Goal: Task Accomplishment & Management: Use online tool/utility

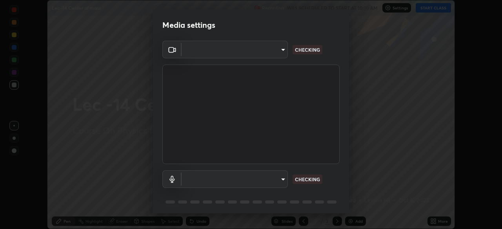
scroll to position [28, 0]
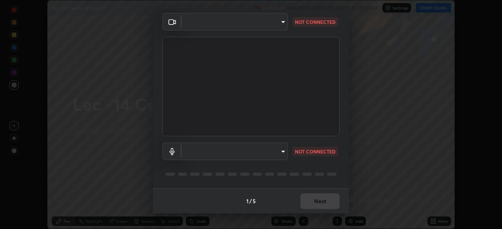
type input "d06bfa8f304afa3967ea8099af1d7ab49983dfb03d10ec62852b72a31e22bf4d"
type input "default"
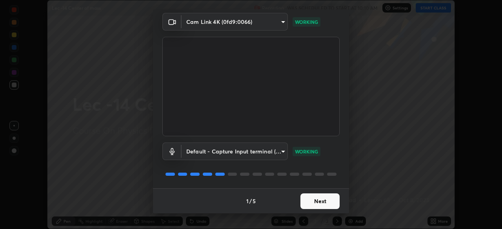
click at [316, 201] on button "Next" at bounding box center [319, 202] width 39 height 16
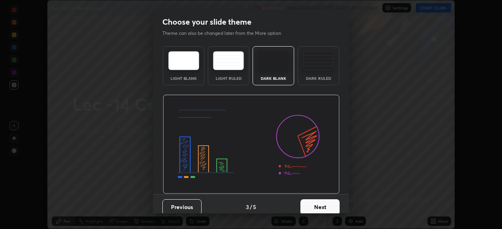
click at [320, 203] on button "Next" at bounding box center [319, 208] width 39 height 16
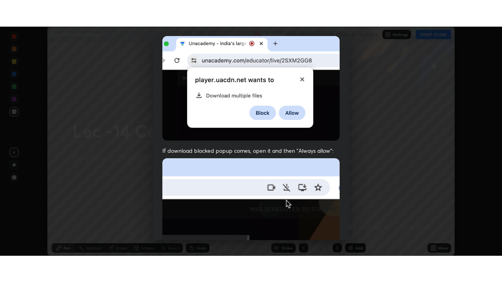
scroll to position [188, 0]
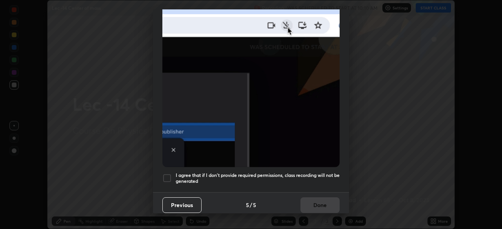
click at [167, 174] on div at bounding box center [166, 178] width 9 height 9
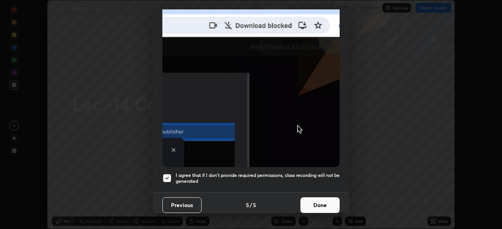
click at [315, 207] on button "Done" at bounding box center [319, 206] width 39 height 16
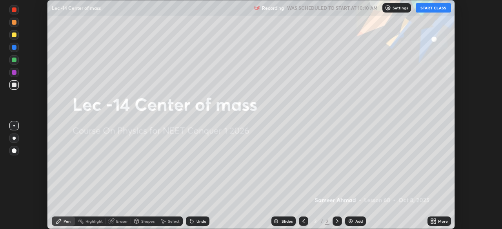
click at [428, 7] on button "START CLASS" at bounding box center [433, 7] width 35 height 9
click at [435, 220] on icon at bounding box center [435, 220] width 2 height 2
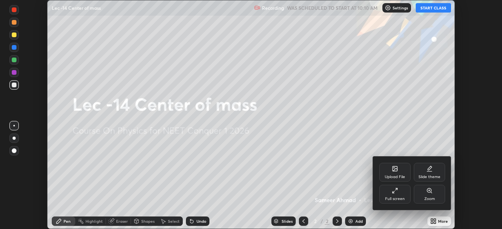
click at [396, 196] on div "Full screen" at bounding box center [394, 194] width 31 height 19
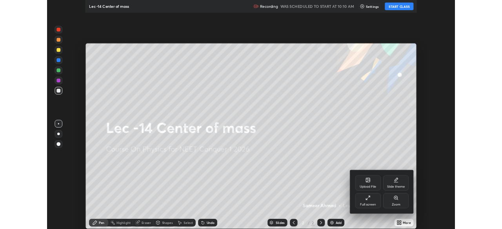
scroll to position [282, 502]
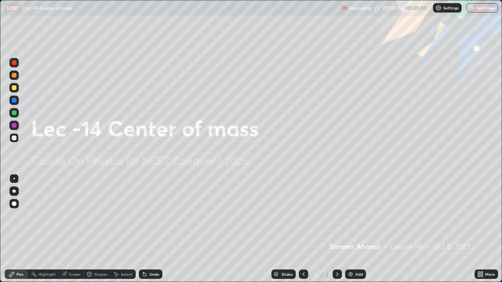
click at [355, 229] on div "Add" at bounding box center [358, 274] width 7 height 4
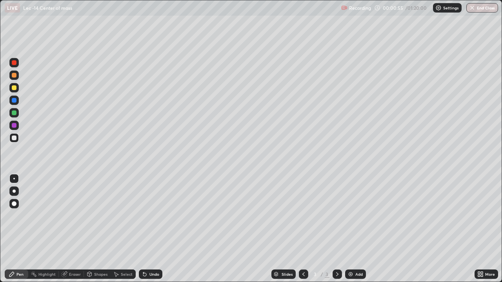
click at [128, 229] on div "Select" at bounding box center [127, 274] width 12 height 4
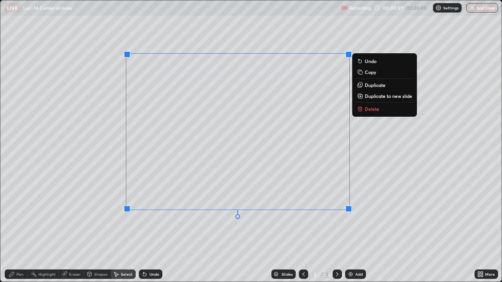
click at [64, 229] on div "Eraser" at bounding box center [71, 274] width 25 height 9
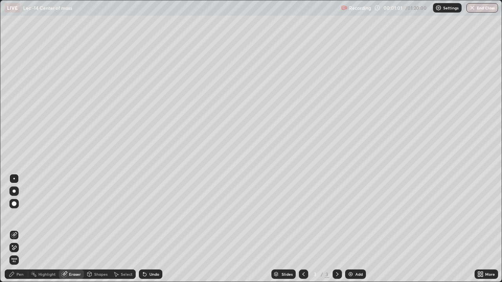
click at [13, 229] on icon at bounding box center [12, 274] width 6 height 6
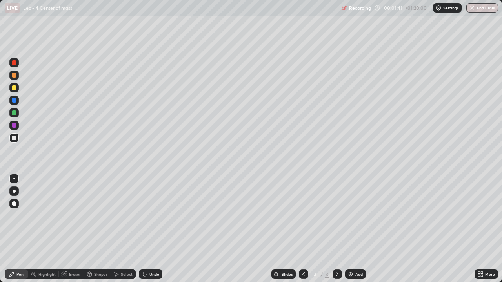
click at [17, 114] on div at bounding box center [13, 112] width 9 height 9
click at [122, 229] on div "Select" at bounding box center [127, 274] width 12 height 4
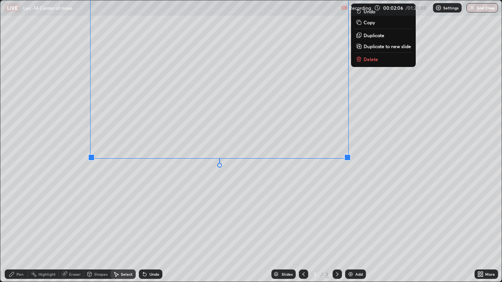
click at [16, 229] on div "Pen" at bounding box center [17, 274] width 24 height 9
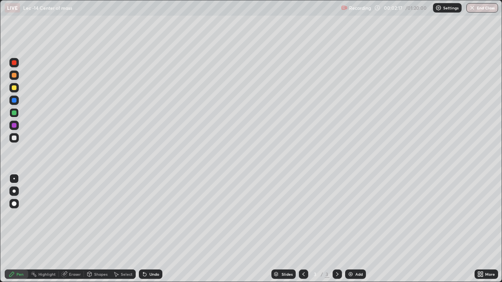
click at [156, 229] on div "Undo" at bounding box center [151, 274] width 24 height 9
click at [154, 229] on div "Undo" at bounding box center [151, 274] width 24 height 9
click at [154, 229] on div "Undo" at bounding box center [154, 274] width 10 height 4
click at [126, 229] on div "Select" at bounding box center [127, 274] width 12 height 4
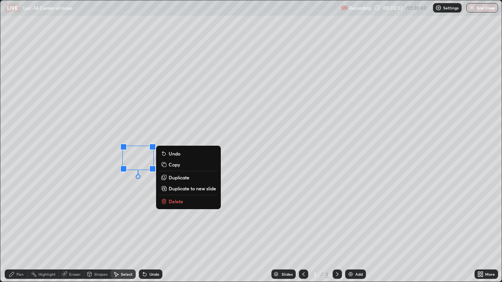
click at [13, 229] on icon at bounding box center [12, 274] width 6 height 6
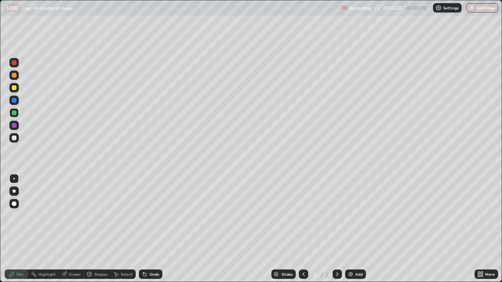
click at [16, 140] on div at bounding box center [14, 138] width 5 height 5
click at [351, 229] on img at bounding box center [350, 274] width 6 height 6
click at [149, 229] on div "Undo" at bounding box center [154, 274] width 10 height 4
click at [152, 229] on div "Undo" at bounding box center [154, 274] width 10 height 4
click at [153, 229] on div "Undo" at bounding box center [154, 274] width 10 height 4
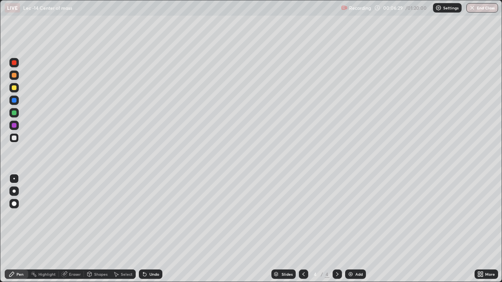
click at [152, 229] on div "Undo" at bounding box center [154, 274] width 10 height 4
click at [153, 229] on div "Undo" at bounding box center [154, 274] width 10 height 4
click at [126, 229] on div "Select" at bounding box center [127, 274] width 12 height 4
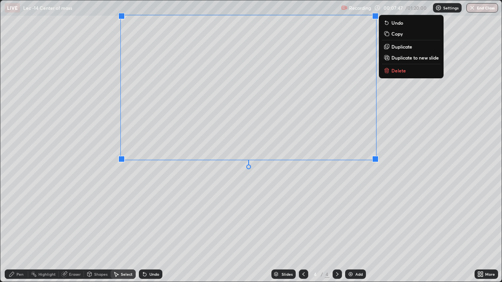
click at [402, 59] on p "Duplicate to new slide" at bounding box center [414, 57] width 47 height 6
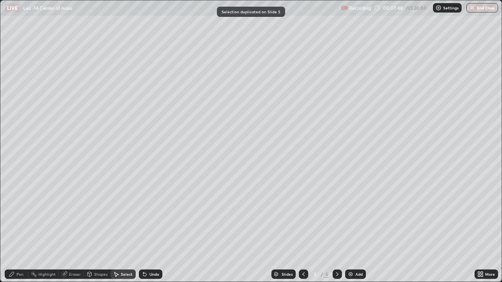
click at [13, 229] on icon at bounding box center [12, 274] width 6 height 6
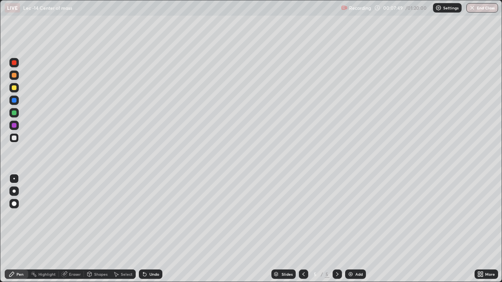
click at [13, 112] on div at bounding box center [14, 113] width 5 height 5
click at [14, 138] on div at bounding box center [14, 138] width 5 height 5
click at [15, 113] on div at bounding box center [14, 113] width 5 height 5
click at [122, 229] on div "Select" at bounding box center [127, 274] width 12 height 4
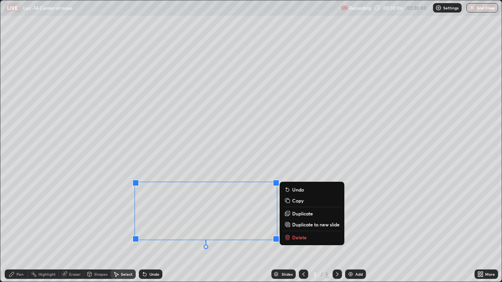
click at [300, 223] on p "Duplicate to new slide" at bounding box center [315, 225] width 47 height 6
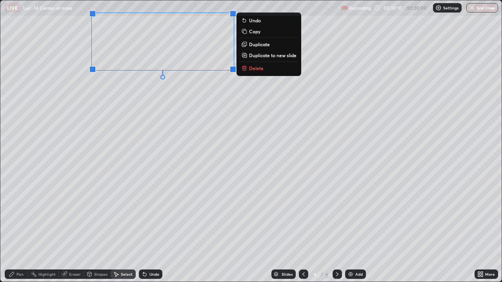
click at [70, 229] on div "Eraser" at bounding box center [71, 274] width 25 height 9
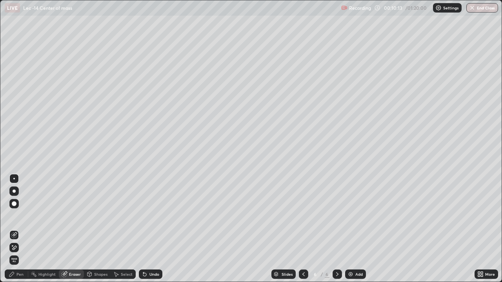
click at [14, 229] on div "Pen" at bounding box center [17, 274] width 24 height 9
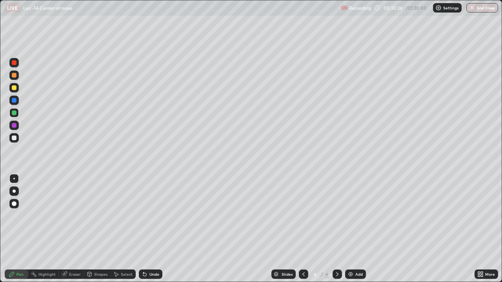
click at [118, 229] on icon at bounding box center [116, 274] width 6 height 6
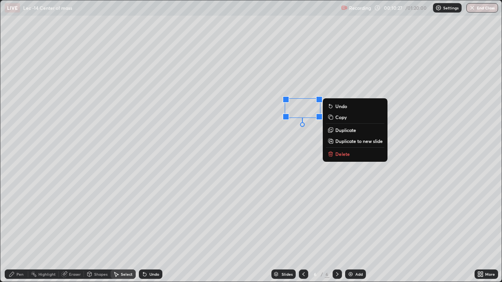
click at [12, 229] on icon at bounding box center [12, 274] width 6 height 6
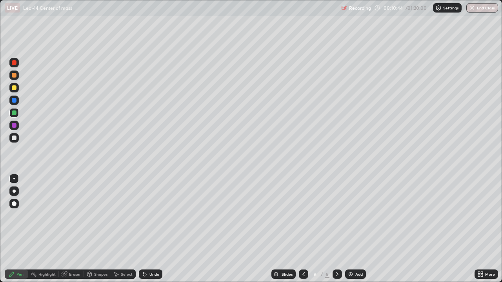
click at [149, 229] on div "Undo" at bounding box center [154, 274] width 10 height 4
click at [151, 229] on div "Undo" at bounding box center [154, 274] width 10 height 4
click at [155, 229] on div "Undo" at bounding box center [154, 274] width 10 height 4
click at [125, 229] on div "Select" at bounding box center [127, 274] width 12 height 4
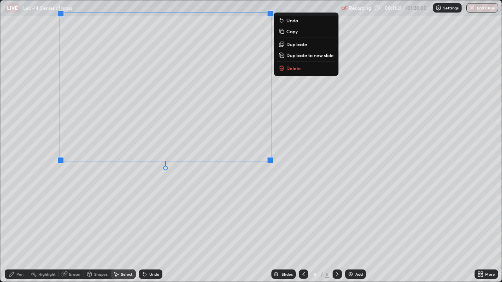
click at [13, 229] on icon at bounding box center [11, 274] width 5 height 5
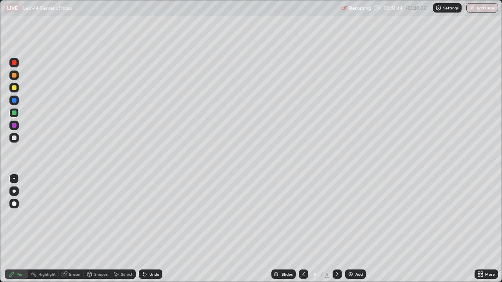
click at [123, 229] on div "Select" at bounding box center [123, 274] width 25 height 9
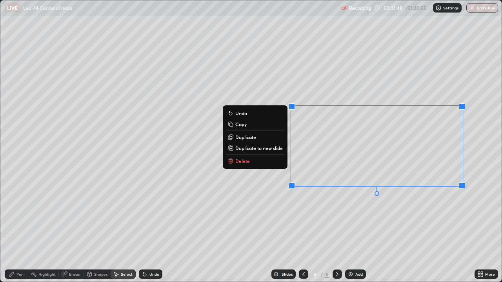
click at [238, 161] on p "Delete" at bounding box center [242, 161] width 15 height 6
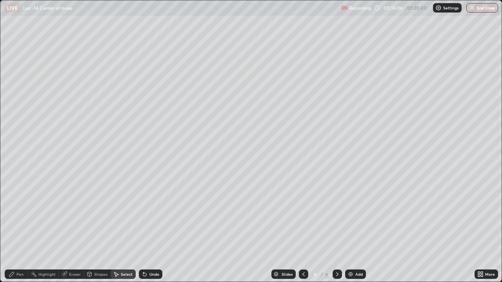
click at [303, 229] on icon at bounding box center [303, 274] width 6 height 6
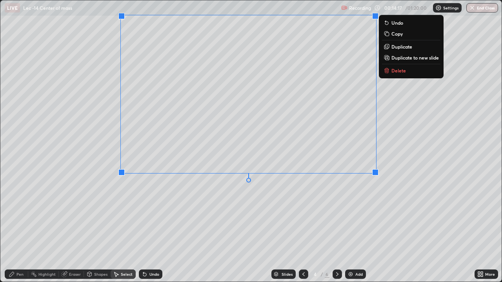
click at [395, 34] on p "Copy" at bounding box center [396, 34] width 11 height 6
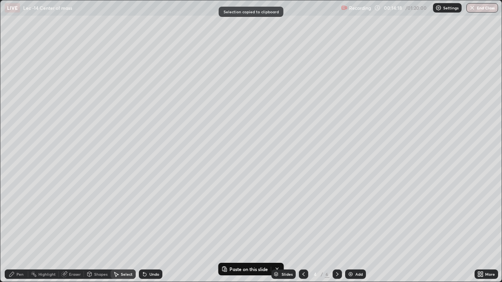
click at [337, 229] on icon at bounding box center [337, 274] width 6 height 6
click at [336, 229] on icon at bounding box center [337, 274] width 6 height 6
click at [337, 229] on icon at bounding box center [337, 274] width 6 height 6
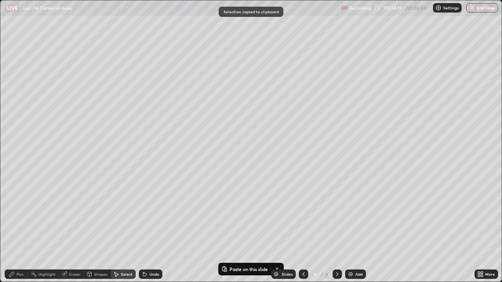
click at [355, 229] on div "Add" at bounding box center [358, 274] width 7 height 4
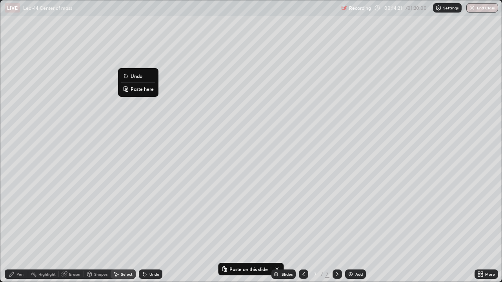
click at [133, 89] on p "Paste here" at bounding box center [142, 89] width 23 height 6
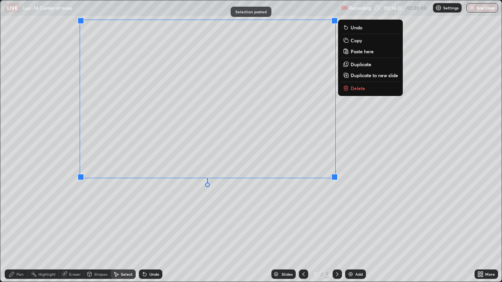
click at [15, 229] on icon at bounding box center [12, 274] width 6 height 6
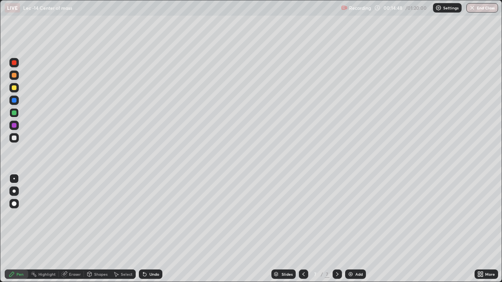
click at [149, 229] on div "Undo" at bounding box center [154, 274] width 10 height 4
click at [143, 229] on icon at bounding box center [144, 274] width 3 height 3
click at [122, 229] on div "Select" at bounding box center [123, 274] width 25 height 9
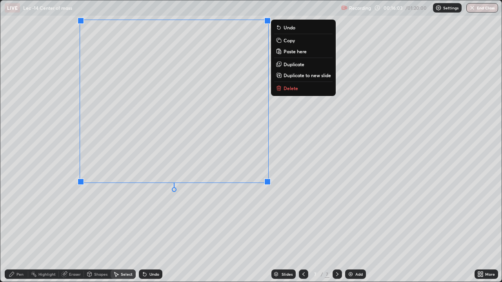
click at [301, 112] on div "0 ° Undo Copy Paste here Duplicate Duplicate to new slide Delete" at bounding box center [250, 140] width 501 height 281
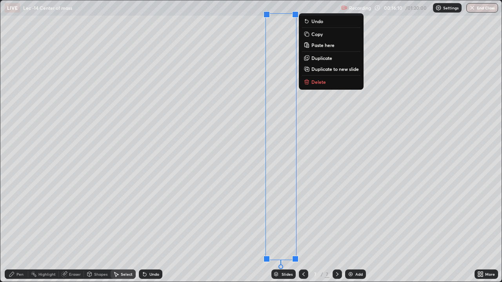
click at [231, 216] on div "0 ° Undo Copy Paste here Duplicate Duplicate to new slide Delete" at bounding box center [250, 140] width 501 height 281
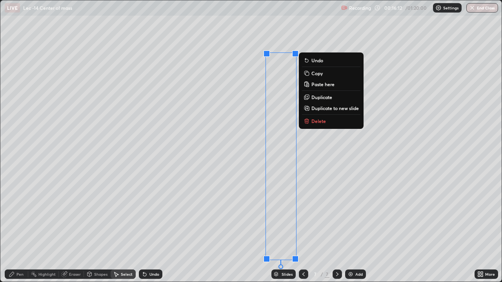
click at [313, 122] on p "Delete" at bounding box center [318, 121] width 15 height 6
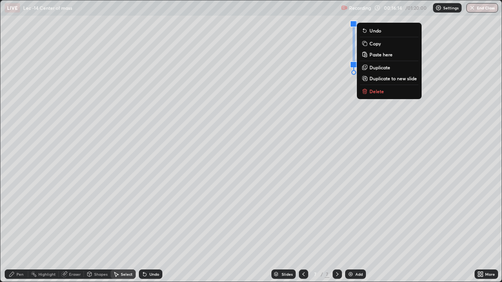
click at [370, 90] on p "Delete" at bounding box center [376, 91] width 15 height 6
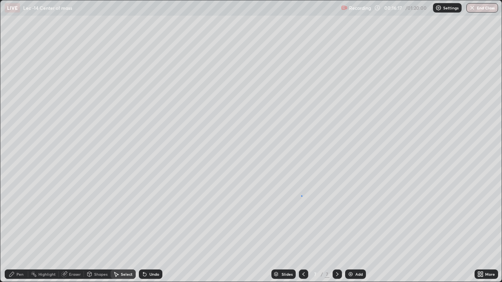
click at [301, 196] on div "0 ° Undo Copy Paste here Duplicate Duplicate to new slide Delete" at bounding box center [250, 140] width 501 height 281
click at [72, 214] on div "0 ° Undo Copy Paste here Duplicate Duplicate to new slide Delete" at bounding box center [250, 140] width 501 height 281
click at [353, 229] on img at bounding box center [350, 274] width 6 height 6
click at [16, 229] on div "Pen" at bounding box center [19, 274] width 7 height 4
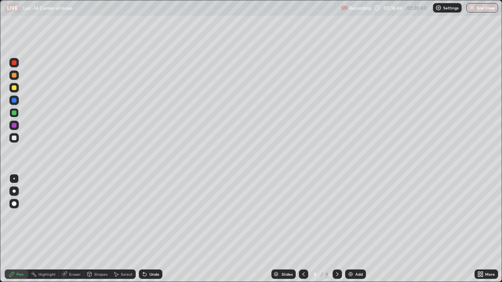
click at [16, 138] on div at bounding box center [14, 138] width 5 height 5
click at [98, 229] on div "Shapes" at bounding box center [100, 274] width 13 height 4
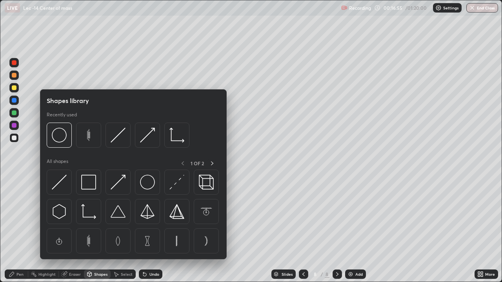
click at [76, 229] on div "Eraser" at bounding box center [75, 274] width 12 height 4
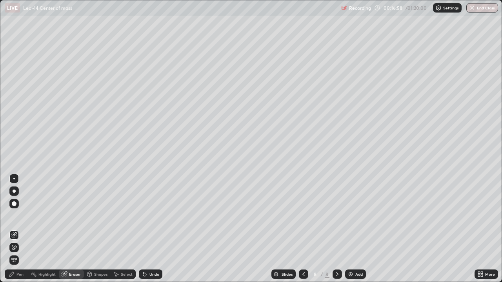
click at [13, 229] on icon at bounding box center [12, 274] width 6 height 6
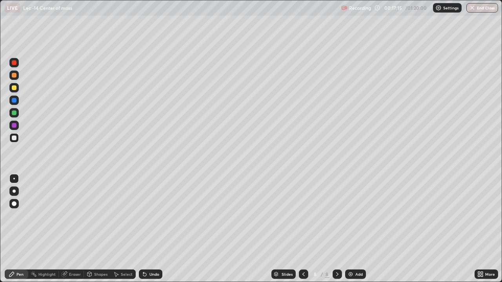
click at [151, 229] on div "Undo" at bounding box center [154, 274] width 10 height 4
click at [150, 229] on div "Undo" at bounding box center [151, 274] width 24 height 9
click at [120, 229] on div "Select" at bounding box center [123, 274] width 25 height 9
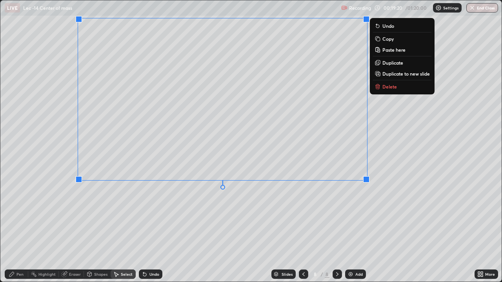
click at [21, 229] on div "Pen" at bounding box center [17, 274] width 24 height 9
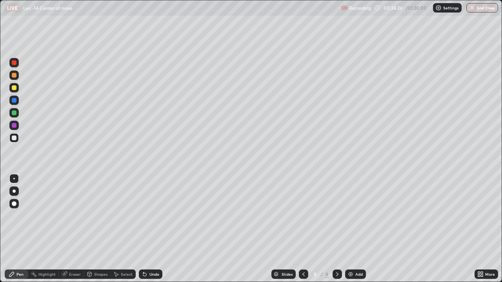
click at [122, 229] on div "Select" at bounding box center [127, 274] width 12 height 4
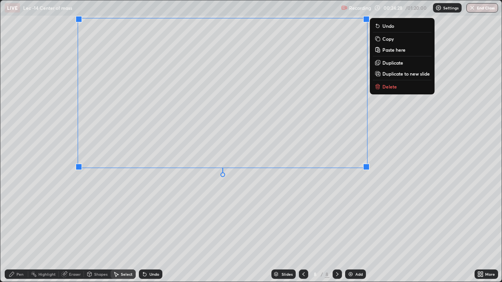
click at [391, 75] on p "Duplicate to new slide" at bounding box center [405, 74] width 47 height 6
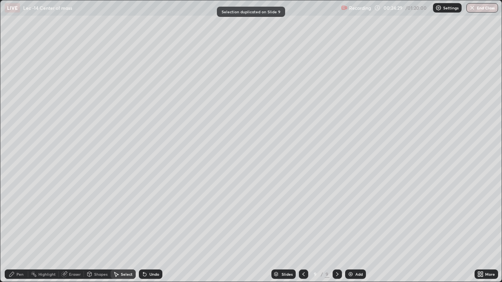
click at [15, 229] on icon at bounding box center [12, 274] width 6 height 6
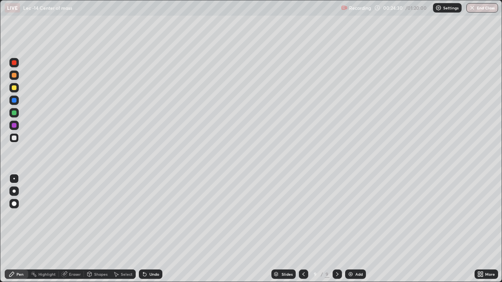
click at [15, 115] on div at bounding box center [14, 113] width 5 height 5
click at [121, 229] on div "Select" at bounding box center [127, 274] width 12 height 4
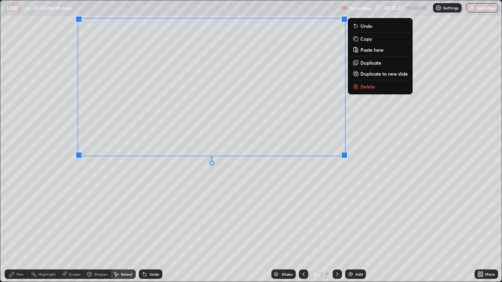
click at [17, 229] on div "Pen" at bounding box center [17, 274] width 24 height 9
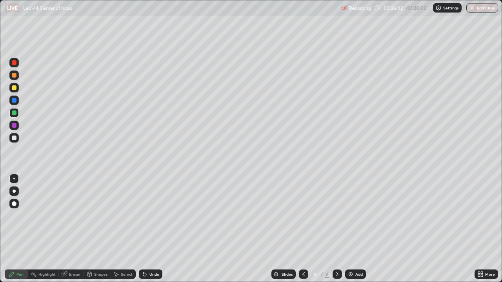
click at [155, 229] on div "Undo" at bounding box center [154, 274] width 10 height 4
click at [154, 229] on div "Undo" at bounding box center [154, 274] width 10 height 4
click at [149, 229] on div "Undo" at bounding box center [154, 274] width 10 height 4
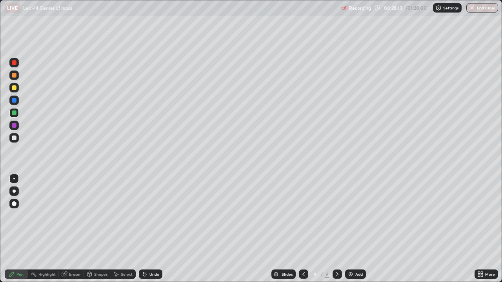
click at [355, 229] on div "Add" at bounding box center [358, 274] width 7 height 4
click at [14, 141] on div at bounding box center [13, 137] width 9 height 9
click at [355, 229] on div "Add" at bounding box center [358, 274] width 7 height 4
click at [154, 229] on div "Undo" at bounding box center [154, 274] width 10 height 4
click at [153, 229] on div "Undo" at bounding box center [151, 274] width 24 height 9
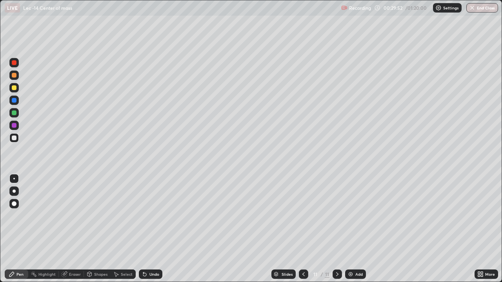
click at [153, 229] on div "Undo" at bounding box center [151, 274] width 24 height 9
click at [152, 229] on div "Undo" at bounding box center [151, 274] width 24 height 9
click at [151, 229] on div "Undo" at bounding box center [154, 274] width 10 height 4
click at [353, 229] on div "Add" at bounding box center [355, 274] width 21 height 9
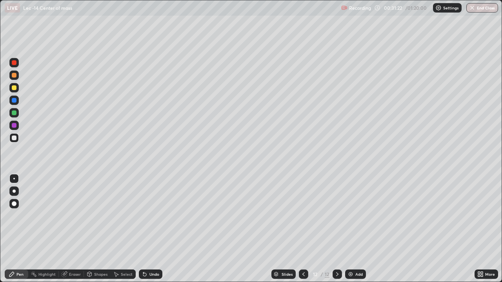
click at [155, 229] on div "Undo" at bounding box center [151, 274] width 24 height 9
click at [15, 113] on div at bounding box center [14, 113] width 5 height 5
click at [154, 229] on div "Undo" at bounding box center [151, 274] width 24 height 9
click at [15, 205] on div at bounding box center [14, 204] width 5 height 5
click at [14, 126] on div at bounding box center [14, 125] width 5 height 5
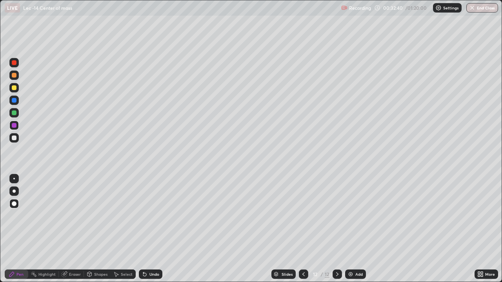
click at [16, 140] on div at bounding box center [13, 137] width 9 height 9
click at [14, 179] on div at bounding box center [14, 179] width 2 height 2
click at [123, 229] on div "Select" at bounding box center [123, 274] width 25 height 9
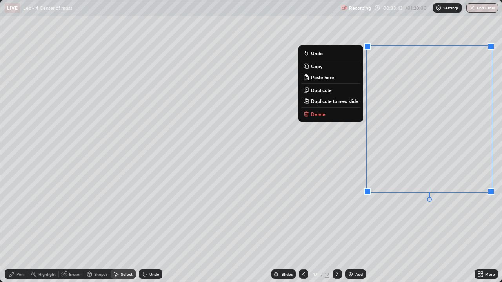
click at [316, 115] on p "Delete" at bounding box center [318, 114] width 15 height 6
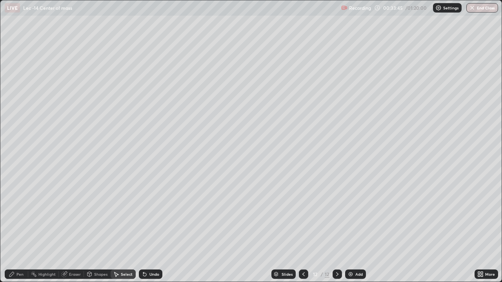
click at [18, 229] on div "Pen" at bounding box center [19, 274] width 7 height 4
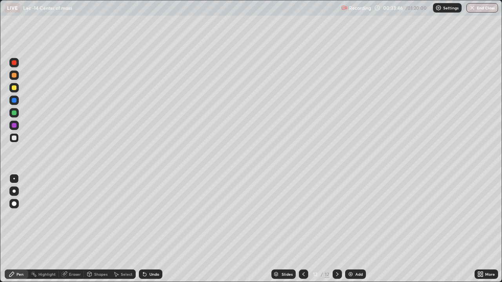
click at [13, 114] on div at bounding box center [14, 113] width 5 height 5
click at [13, 205] on div at bounding box center [14, 204] width 5 height 5
click at [16, 134] on div at bounding box center [13, 137] width 9 height 9
click at [11, 182] on div at bounding box center [13, 178] width 9 height 9
click at [71, 229] on div "Eraser" at bounding box center [75, 274] width 12 height 4
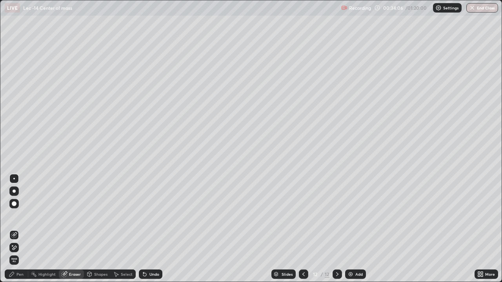
click at [13, 229] on icon at bounding box center [12, 274] width 6 height 6
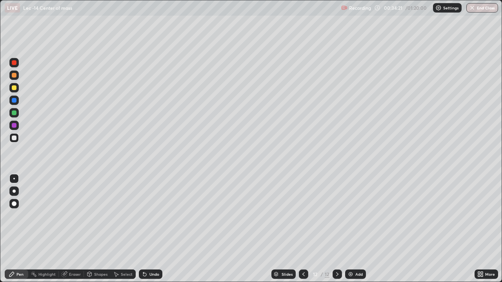
click at [149, 229] on div "Undo" at bounding box center [151, 274] width 24 height 9
click at [299, 229] on div at bounding box center [303, 274] width 9 height 9
click at [14, 229] on icon at bounding box center [12, 274] width 6 height 6
click at [337, 229] on icon at bounding box center [337, 274] width 2 height 4
click at [150, 229] on div "Undo" at bounding box center [154, 274] width 10 height 4
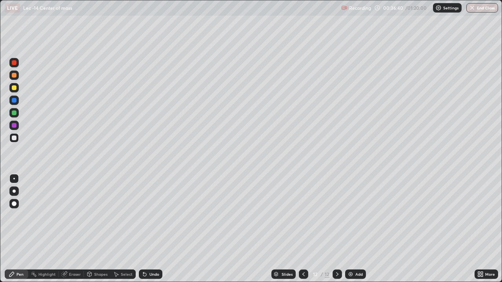
click at [151, 229] on div "Undo" at bounding box center [154, 274] width 10 height 4
click at [153, 229] on div "Undo" at bounding box center [154, 274] width 10 height 4
click at [151, 229] on div "Undo" at bounding box center [154, 274] width 10 height 4
click at [150, 229] on div "Undo" at bounding box center [154, 274] width 10 height 4
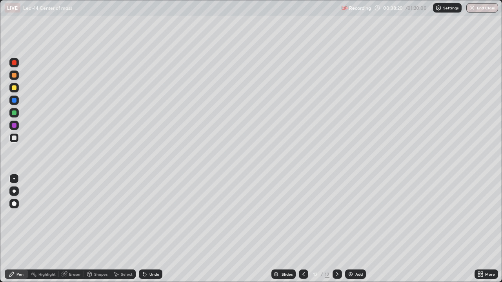
click at [122, 229] on div "Select" at bounding box center [127, 274] width 12 height 4
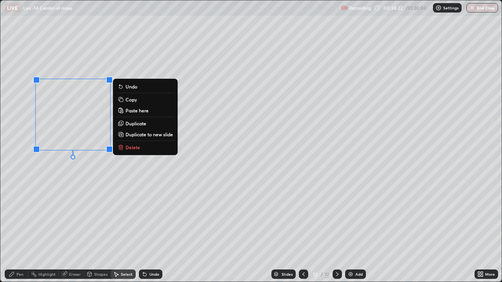
click at [131, 149] on p "Delete" at bounding box center [132, 147] width 15 height 6
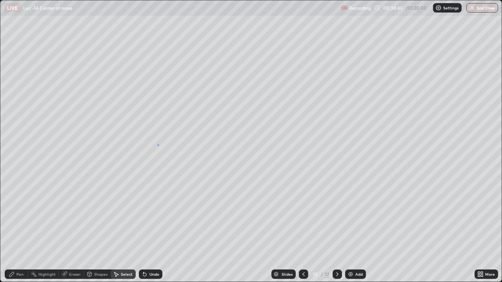
click at [158, 145] on div "0 ° Undo Copy Paste here Duplicate Duplicate to new slide Delete" at bounding box center [250, 140] width 501 height 281
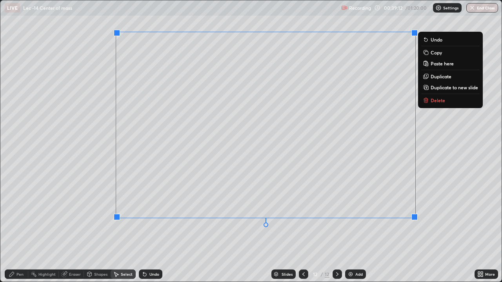
click at [439, 88] on p "Duplicate to new slide" at bounding box center [453, 87] width 47 height 6
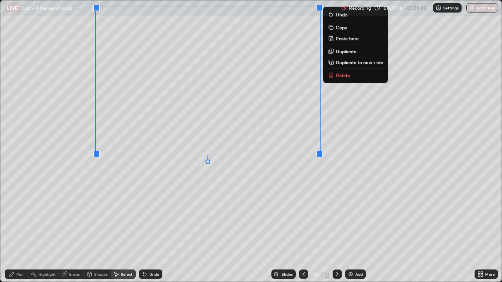
click at [10, 229] on icon at bounding box center [11, 274] width 5 height 5
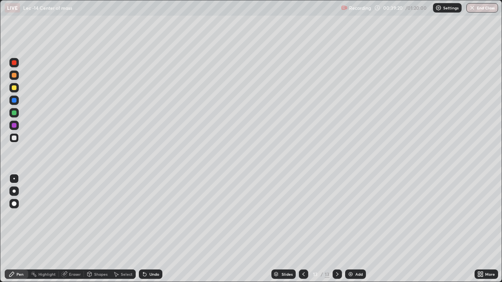
click at [72, 229] on div "Eraser" at bounding box center [75, 274] width 12 height 4
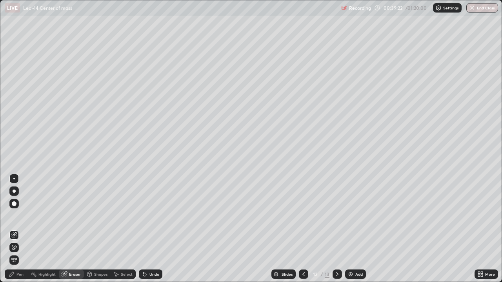
click at [17, 229] on div "Pen" at bounding box center [19, 274] width 7 height 4
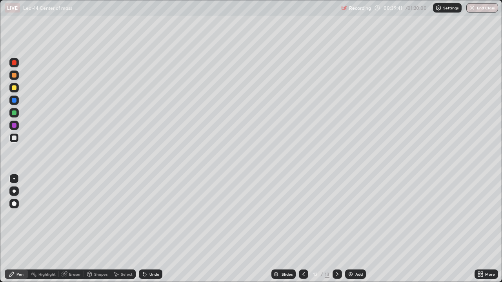
click at [151, 229] on div "Undo" at bounding box center [154, 274] width 10 height 4
click at [149, 229] on div "Undo" at bounding box center [154, 274] width 10 height 4
click at [351, 229] on img at bounding box center [350, 274] width 6 height 6
click at [13, 113] on div at bounding box center [14, 113] width 5 height 5
click at [14, 179] on div at bounding box center [14, 179] width 2 height 2
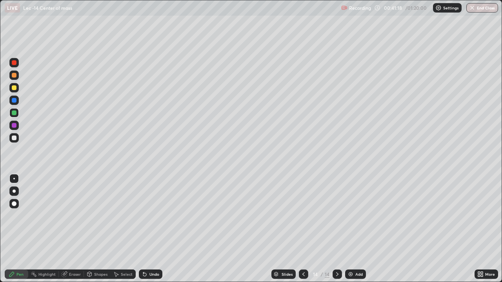
click at [14, 138] on div at bounding box center [14, 138] width 5 height 5
click at [15, 203] on div at bounding box center [14, 204] width 5 height 5
click at [15, 113] on div at bounding box center [14, 113] width 5 height 5
click at [15, 125] on div at bounding box center [14, 125] width 5 height 5
click at [70, 229] on div "Eraser" at bounding box center [75, 274] width 12 height 4
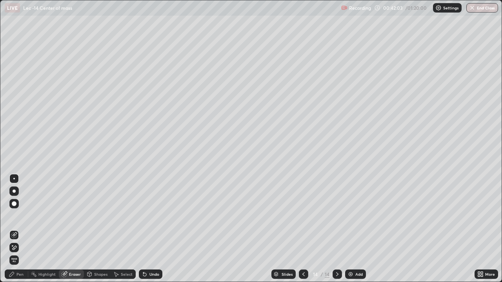
click at [13, 229] on icon at bounding box center [12, 274] width 6 height 6
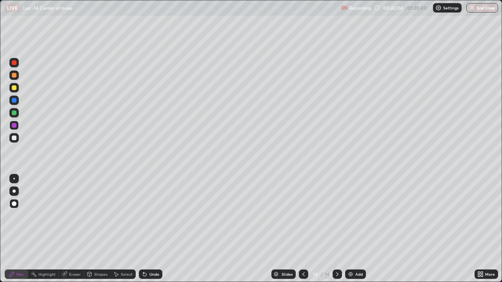
click at [15, 140] on div at bounding box center [14, 138] width 5 height 5
click at [153, 229] on div "Undo" at bounding box center [151, 274] width 24 height 9
click at [154, 229] on div "Undo" at bounding box center [151, 274] width 24 height 9
click at [14, 179] on div at bounding box center [14, 179] width 2 height 2
click at [151, 229] on div "Undo" at bounding box center [154, 274] width 10 height 4
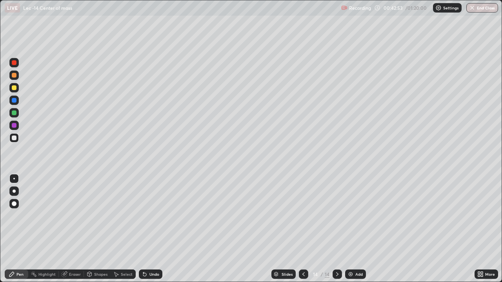
click at [149, 229] on div "Undo" at bounding box center [154, 274] width 10 height 4
click at [114, 229] on icon at bounding box center [116, 274] width 6 height 6
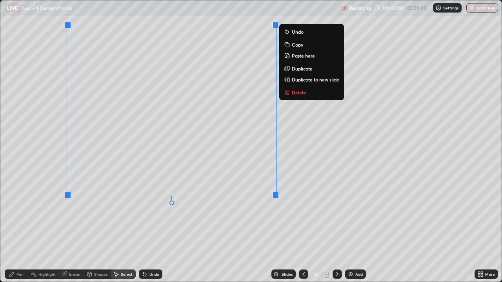
click at [12, 229] on icon at bounding box center [12, 274] width 6 height 6
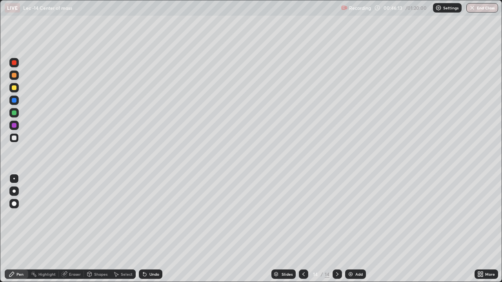
click at [149, 229] on div "Undo" at bounding box center [154, 274] width 10 height 4
click at [150, 229] on div "Undo" at bounding box center [151, 274] width 24 height 9
click at [149, 229] on div "Undo" at bounding box center [151, 274] width 24 height 9
click at [148, 229] on div "Undo" at bounding box center [151, 274] width 24 height 9
click at [122, 229] on div "Select" at bounding box center [127, 274] width 12 height 4
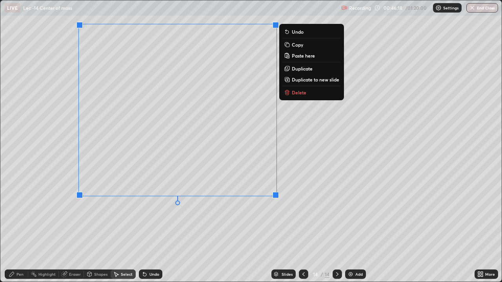
click at [302, 80] on p "Duplicate to new slide" at bounding box center [315, 79] width 47 height 6
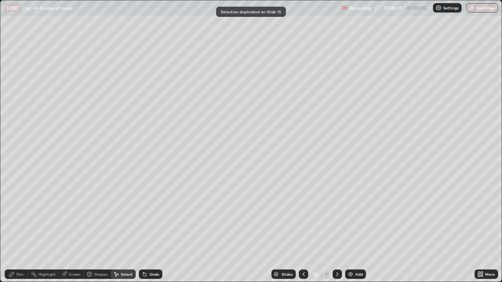
click at [13, 229] on icon at bounding box center [11, 274] width 5 height 5
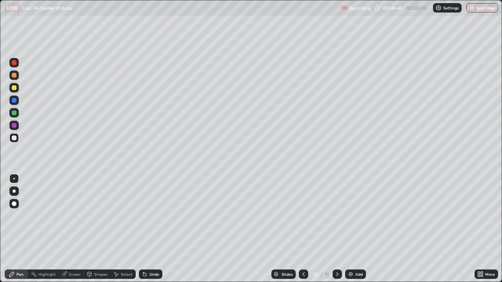
click at [15, 63] on div at bounding box center [14, 62] width 5 height 5
click at [149, 229] on div "Undo" at bounding box center [154, 274] width 10 height 4
click at [14, 138] on div at bounding box center [14, 138] width 5 height 5
click at [358, 229] on div "Add" at bounding box center [358, 274] width 7 height 4
click at [15, 117] on div at bounding box center [13, 112] width 9 height 9
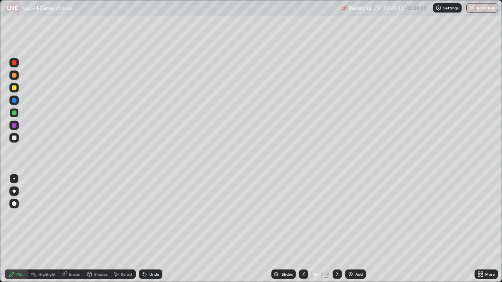
click at [120, 229] on div "Select" at bounding box center [123, 274] width 25 height 9
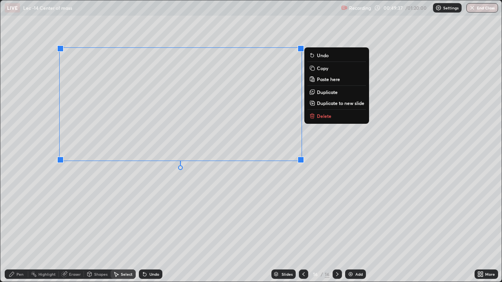
click at [15, 229] on div "Pen" at bounding box center [17, 274] width 24 height 9
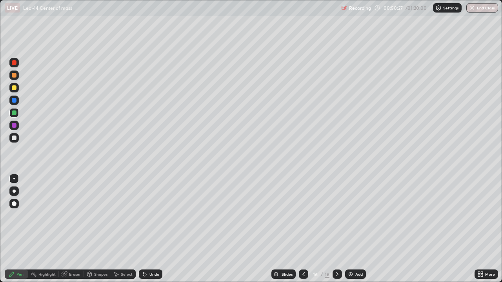
click at [153, 229] on div "Undo" at bounding box center [151, 274] width 24 height 9
click at [152, 229] on div "Undo" at bounding box center [151, 274] width 24 height 9
click at [150, 229] on div "Undo" at bounding box center [154, 274] width 10 height 4
click at [151, 229] on div "Undo" at bounding box center [154, 274] width 10 height 4
click at [149, 229] on div "Undo" at bounding box center [154, 274] width 10 height 4
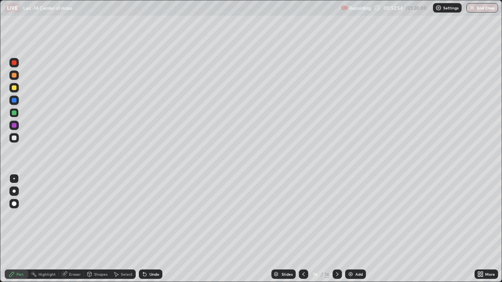
click at [356, 229] on div "Add" at bounding box center [355, 274] width 21 height 9
click at [150, 229] on div "Undo" at bounding box center [154, 274] width 10 height 4
click at [151, 229] on div "Undo" at bounding box center [154, 274] width 10 height 4
click at [69, 229] on div "Eraser" at bounding box center [75, 274] width 12 height 4
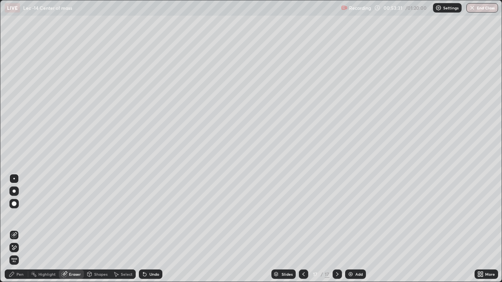
click at [16, 229] on div "Pen" at bounding box center [17, 274] width 24 height 9
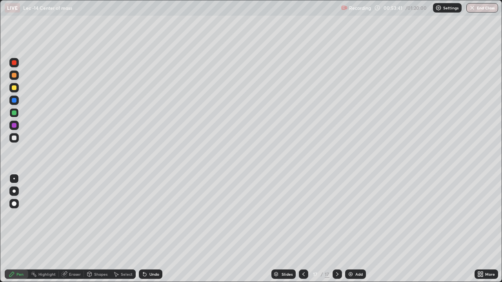
click at [71, 229] on div "Eraser" at bounding box center [75, 274] width 12 height 4
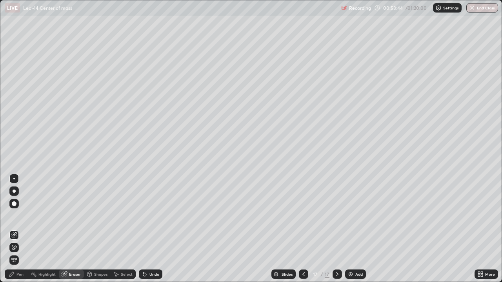
click at [18, 229] on div "Pen" at bounding box center [17, 274] width 24 height 9
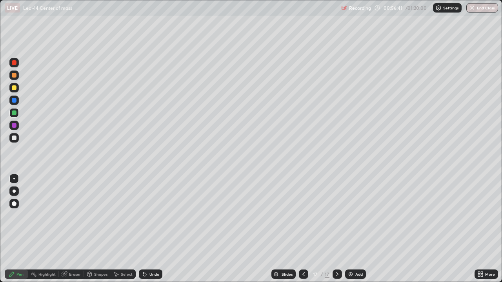
click at [356, 229] on div "Add" at bounding box center [358, 274] width 7 height 4
click at [14, 140] on div at bounding box center [14, 138] width 5 height 5
click at [13, 114] on div at bounding box center [14, 113] width 5 height 5
click at [15, 205] on div at bounding box center [14, 204] width 5 height 5
click at [14, 139] on div at bounding box center [14, 138] width 5 height 5
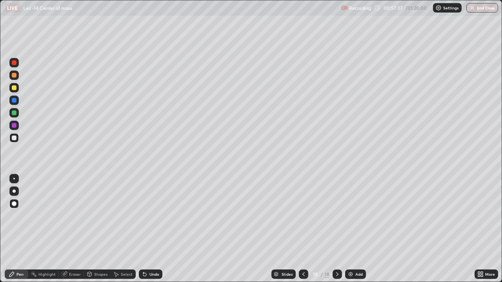
click at [13, 138] on div at bounding box center [14, 138] width 5 height 5
click at [13, 113] on div at bounding box center [14, 113] width 5 height 5
click at [14, 179] on div at bounding box center [14, 179] width 2 height 2
click at [13, 140] on div at bounding box center [14, 138] width 5 height 5
click at [149, 229] on div "Undo" at bounding box center [154, 274] width 10 height 4
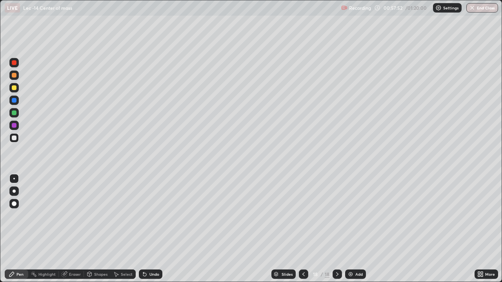
click at [149, 229] on div "Undo" at bounding box center [154, 274] width 10 height 4
click at [147, 229] on div "Undo" at bounding box center [151, 274] width 24 height 9
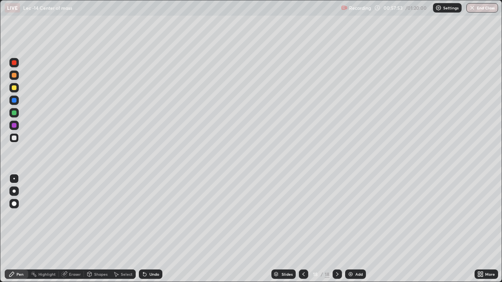
click at [147, 229] on div "Undo" at bounding box center [151, 274] width 24 height 9
click at [15, 138] on div at bounding box center [14, 138] width 5 height 5
click at [15, 113] on div at bounding box center [14, 113] width 5 height 5
click at [15, 137] on div at bounding box center [14, 138] width 5 height 5
click at [151, 229] on div "Undo" at bounding box center [154, 274] width 10 height 4
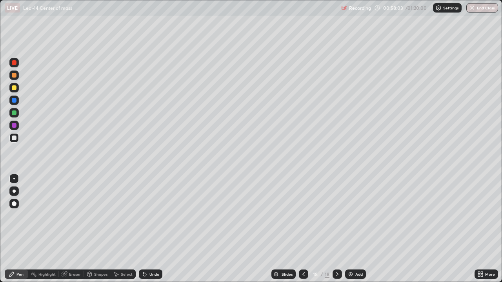
click at [13, 113] on div at bounding box center [14, 113] width 5 height 5
click at [18, 137] on div at bounding box center [13, 137] width 9 height 9
click at [124, 229] on div "Select" at bounding box center [123, 274] width 25 height 9
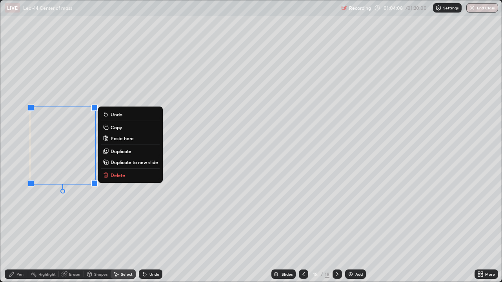
click at [112, 177] on p "Delete" at bounding box center [118, 175] width 15 height 6
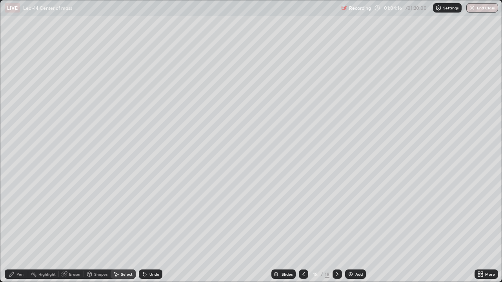
click at [246, 145] on div "0 ° Undo Copy Paste here Duplicate Duplicate to new slide Delete" at bounding box center [250, 140] width 501 height 281
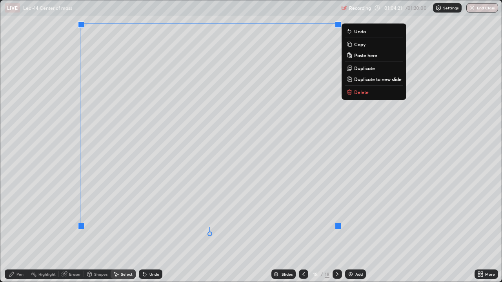
click at [360, 82] on button "Duplicate to new slide" at bounding box center [374, 78] width 58 height 9
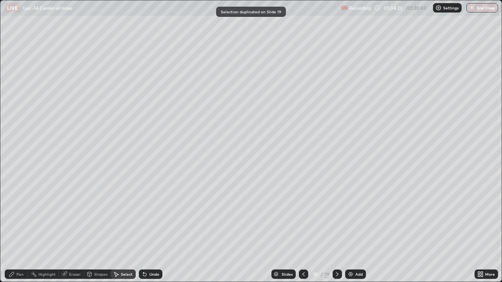
click at [15, 229] on div "Pen" at bounding box center [17, 274] width 24 height 9
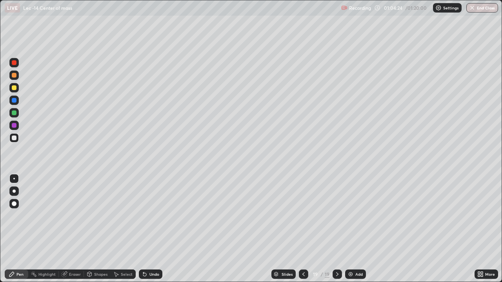
click at [12, 64] on div at bounding box center [14, 62] width 5 height 5
click at [15, 138] on div at bounding box center [14, 138] width 5 height 5
click at [149, 229] on div "Undo" at bounding box center [154, 274] width 10 height 4
click at [148, 229] on div "Undo" at bounding box center [151, 274] width 24 height 9
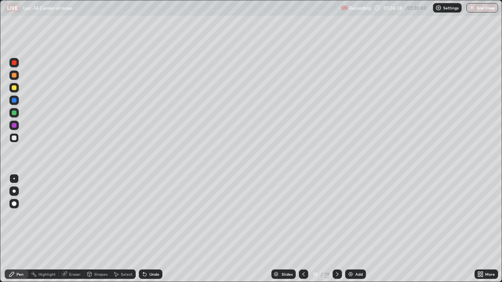
click at [149, 229] on div "Undo" at bounding box center [154, 274] width 10 height 4
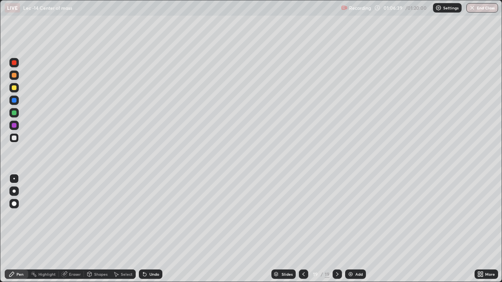
click at [147, 229] on div "Undo" at bounding box center [151, 274] width 24 height 9
click at [147, 229] on icon at bounding box center [145, 274] width 6 height 6
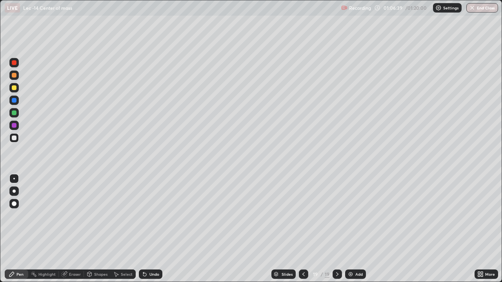
click at [146, 229] on icon at bounding box center [145, 274] width 6 height 6
click at [69, 229] on div "Eraser" at bounding box center [75, 274] width 12 height 4
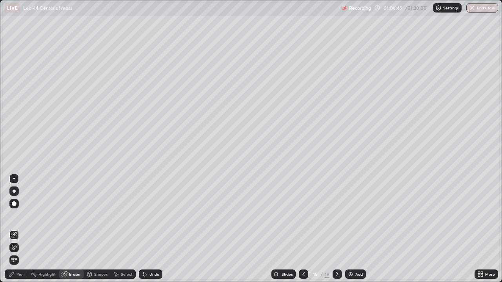
click at [14, 229] on icon at bounding box center [12, 274] width 6 height 6
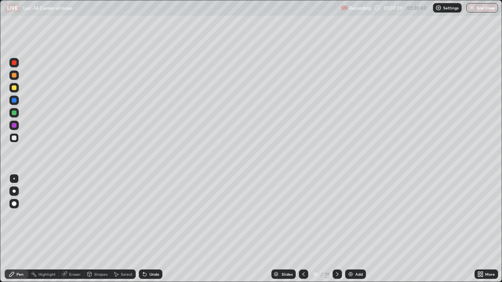
click at [359, 229] on div "Add" at bounding box center [358, 274] width 7 height 4
click at [14, 112] on div at bounding box center [14, 113] width 5 height 5
click at [14, 204] on div at bounding box center [14, 204] width 5 height 5
click at [12, 127] on div at bounding box center [14, 125] width 5 height 5
click at [14, 135] on div at bounding box center [13, 137] width 9 height 9
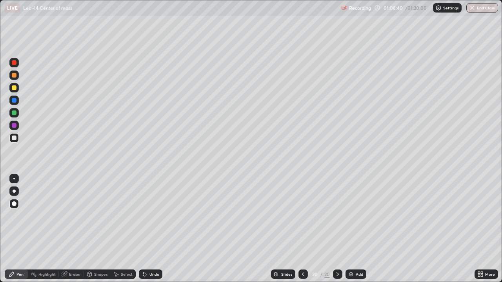
click at [15, 179] on div at bounding box center [14, 179] width 2 height 2
click at [151, 229] on div "Undo" at bounding box center [154, 274] width 10 height 4
click at [120, 229] on div "Select" at bounding box center [123, 274] width 25 height 9
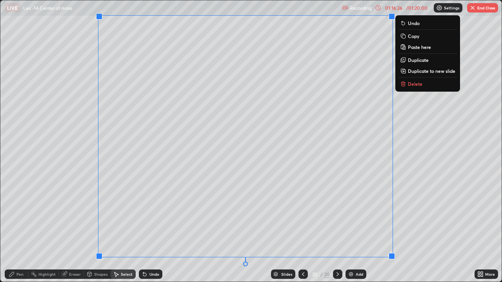
click at [418, 71] on p "Duplicate to new slide" at bounding box center [431, 71] width 47 height 6
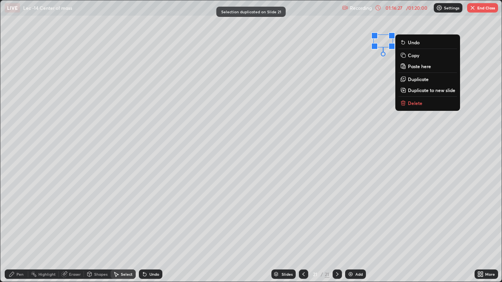
click at [412, 102] on p "Delete" at bounding box center [415, 103] width 15 height 6
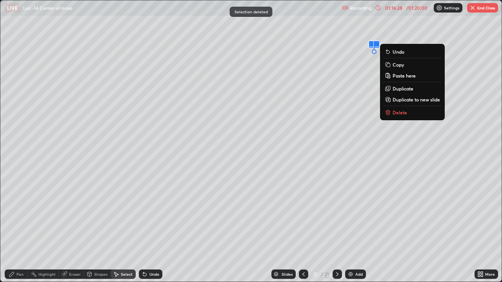
click at [400, 111] on p "Delete" at bounding box center [399, 112] width 15 height 6
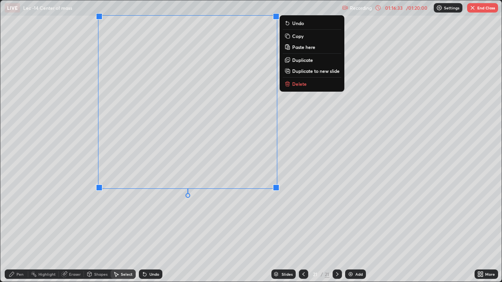
click at [13, 229] on icon at bounding box center [11, 274] width 5 height 5
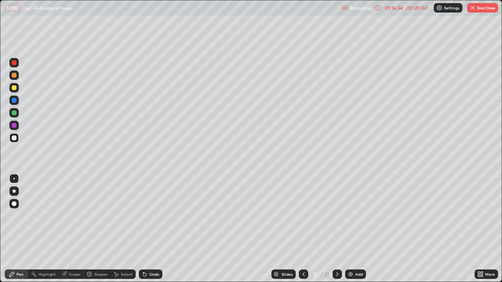
click at [14, 136] on div at bounding box center [14, 138] width 5 height 5
click at [123, 229] on div "Select" at bounding box center [123, 274] width 25 height 9
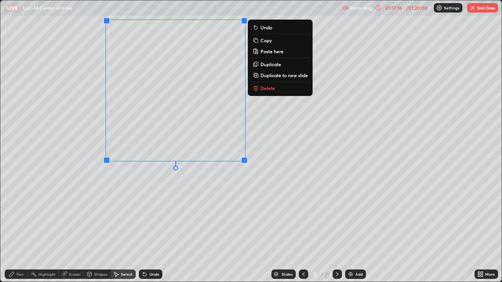
click at [171, 217] on div "0 ° Undo Copy Paste here Duplicate Duplicate to new slide Delete" at bounding box center [250, 140] width 501 height 281
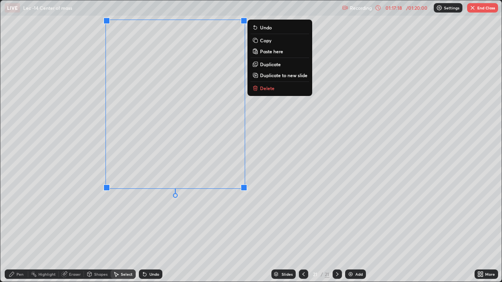
click at [171, 229] on div "0 ° Undo Copy Paste here Duplicate Duplicate to new slide Delete" at bounding box center [250, 140] width 501 height 281
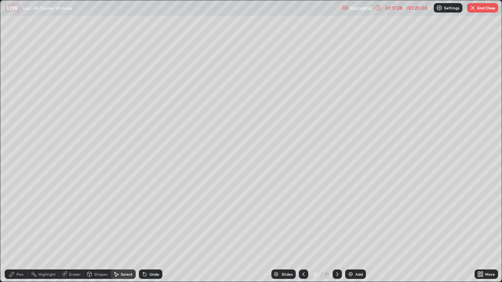
click at [69, 229] on div "Eraser" at bounding box center [75, 274] width 12 height 4
click at [12, 229] on div "Pen" at bounding box center [17, 274] width 24 height 9
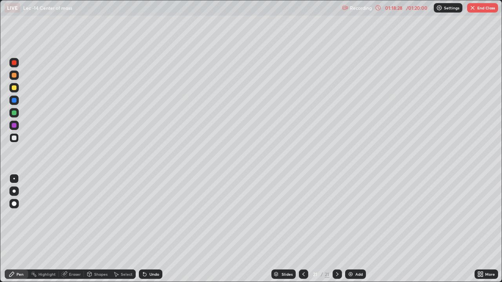
click at [124, 229] on div "Select" at bounding box center [127, 274] width 12 height 4
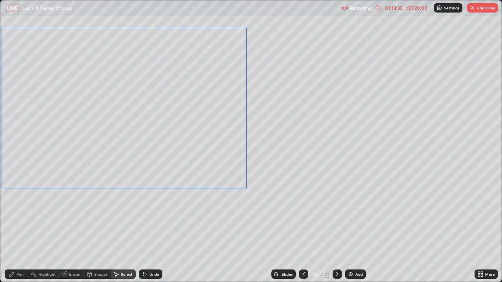
click at [16, 229] on div "Pen" at bounding box center [19, 274] width 7 height 4
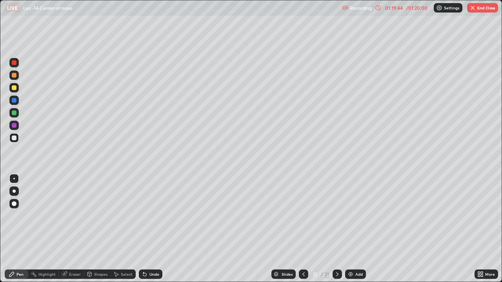
click at [147, 229] on div "Undo" at bounding box center [151, 274] width 24 height 9
click at [149, 229] on div "Undo" at bounding box center [154, 274] width 10 height 4
click at [147, 229] on div "Undo" at bounding box center [151, 274] width 24 height 9
click at [146, 229] on icon at bounding box center [145, 274] width 6 height 6
click at [150, 229] on div "Undo" at bounding box center [154, 274] width 10 height 4
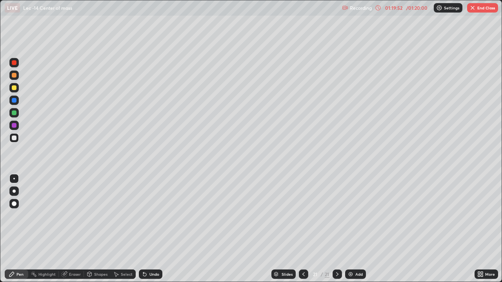
click at [149, 229] on div "Undo" at bounding box center [151, 274] width 24 height 9
click at [149, 229] on div "Undo" at bounding box center [154, 274] width 10 height 4
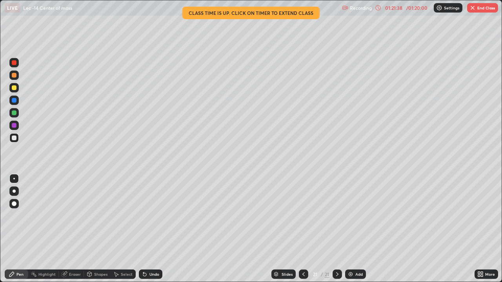
click at [301, 229] on icon at bounding box center [303, 274] width 6 height 6
click at [302, 229] on icon at bounding box center [303, 274] width 6 height 6
click at [336, 229] on icon at bounding box center [337, 274] width 6 height 6
click at [478, 7] on button "End Class" at bounding box center [482, 7] width 31 height 9
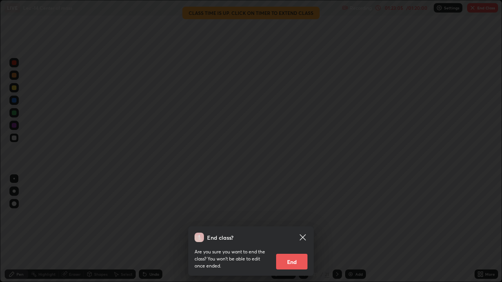
click at [294, 229] on button "End" at bounding box center [291, 262] width 31 height 16
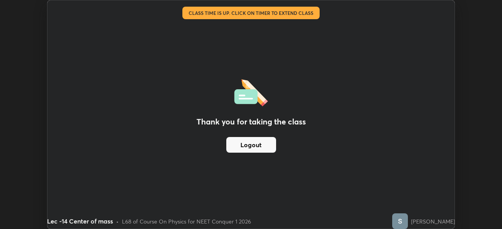
scroll to position [38976, 38703]
click at [267, 147] on button "Logout" at bounding box center [251, 145] width 50 height 16
